Goal: Transaction & Acquisition: Purchase product/service

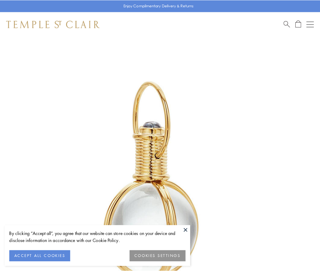
scroll to position [159, 0]
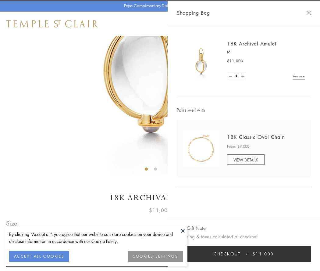
click at [244, 253] on button "Checkout $11,000" at bounding box center [244, 254] width 134 height 16
